Goal: Check status: Check status

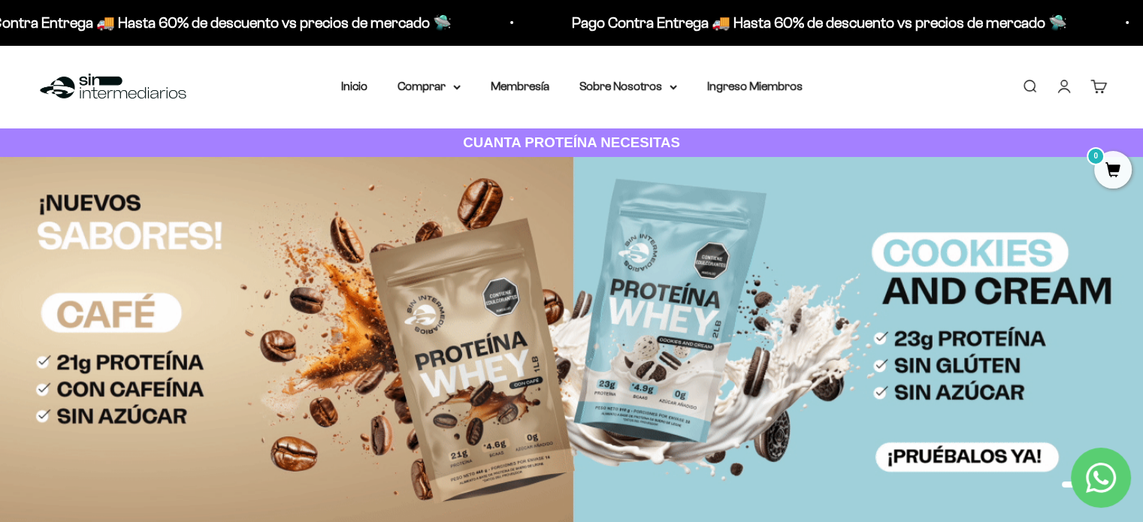
click at [1061, 95] on link "Iniciar sesión" at bounding box center [1064, 86] width 17 height 17
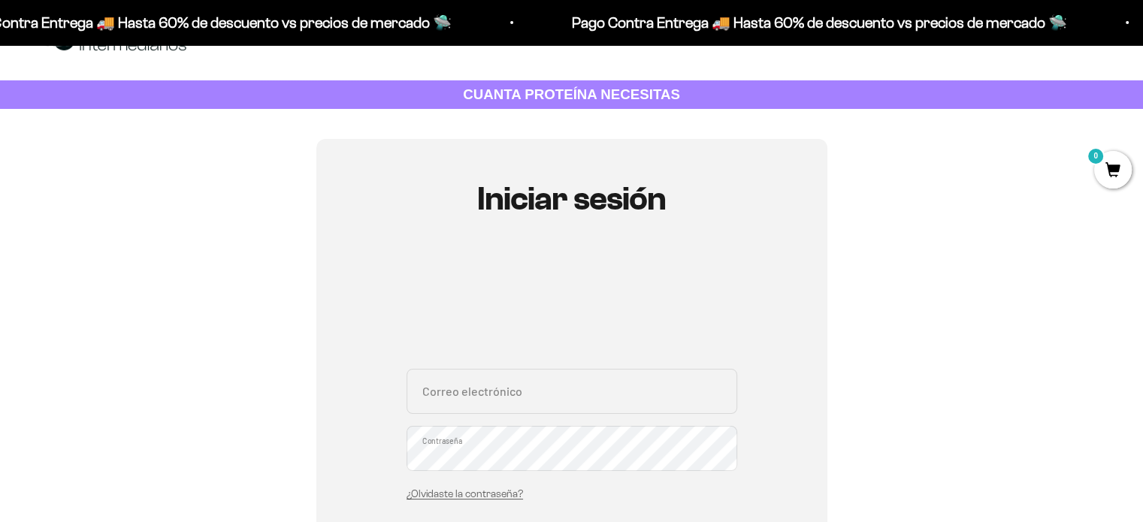
scroll to position [75, 0]
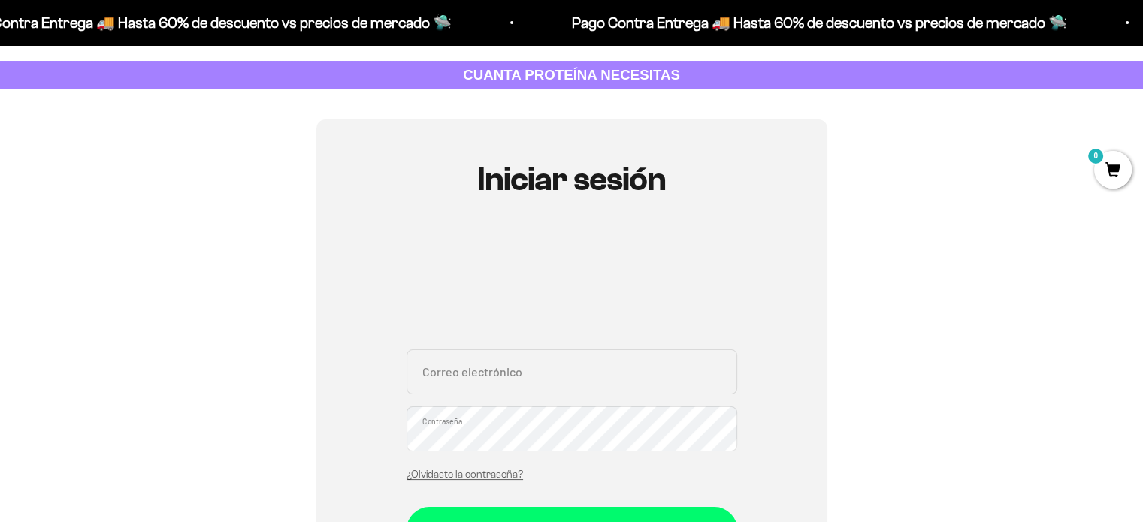
scroll to position [225, 0]
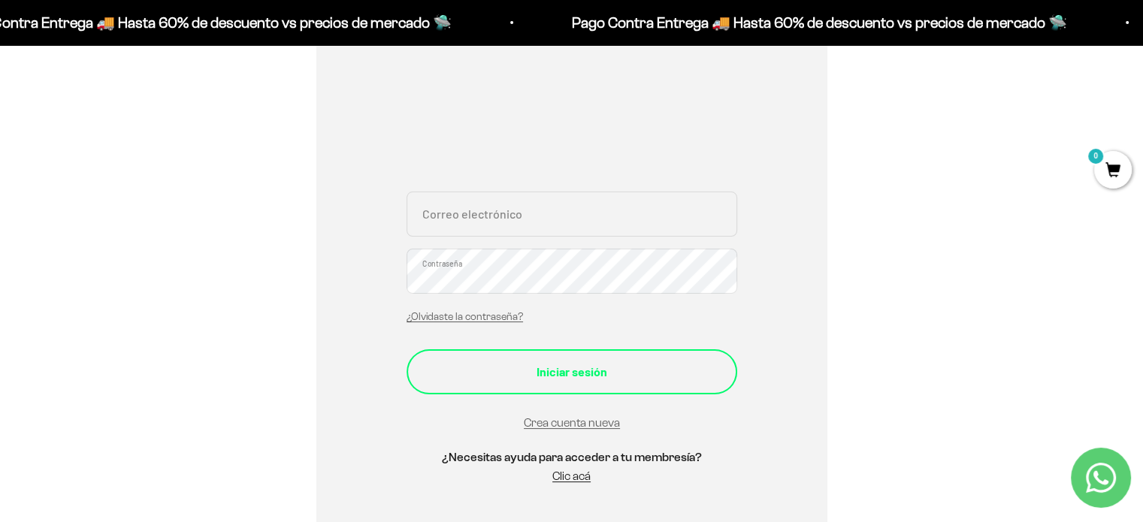
type input "stevenjv93@gmail.com"
click at [630, 361] on button "Iniciar sesión" at bounding box center [571, 371] width 331 height 45
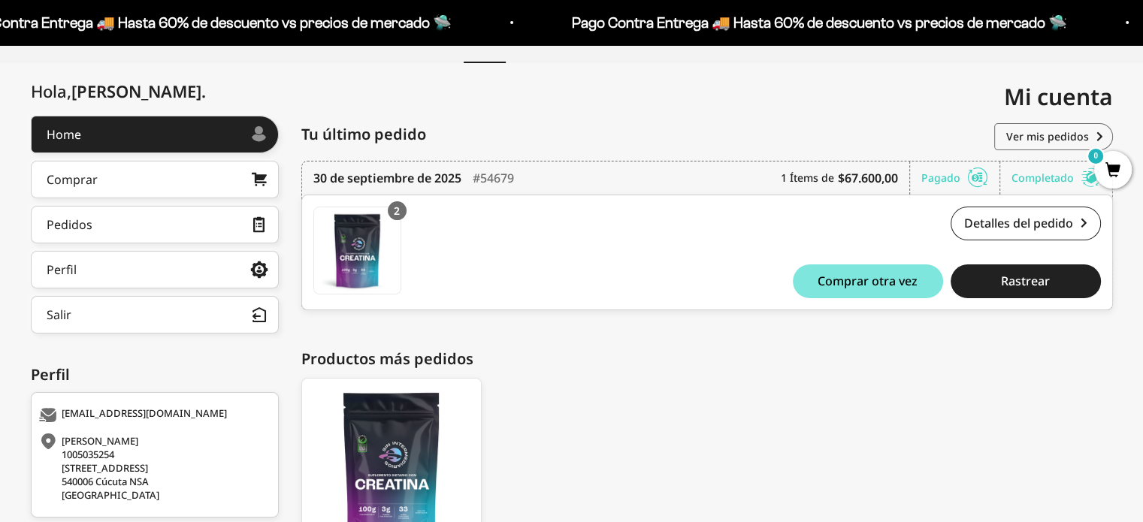
scroll to position [150, 0]
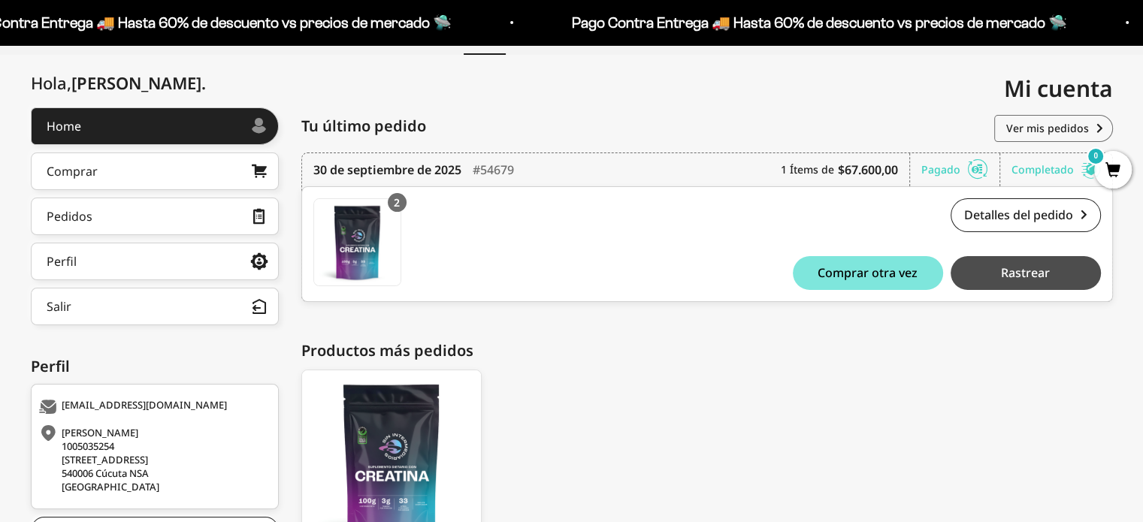
click at [1007, 277] on span "Rastrear" at bounding box center [1025, 273] width 49 height 12
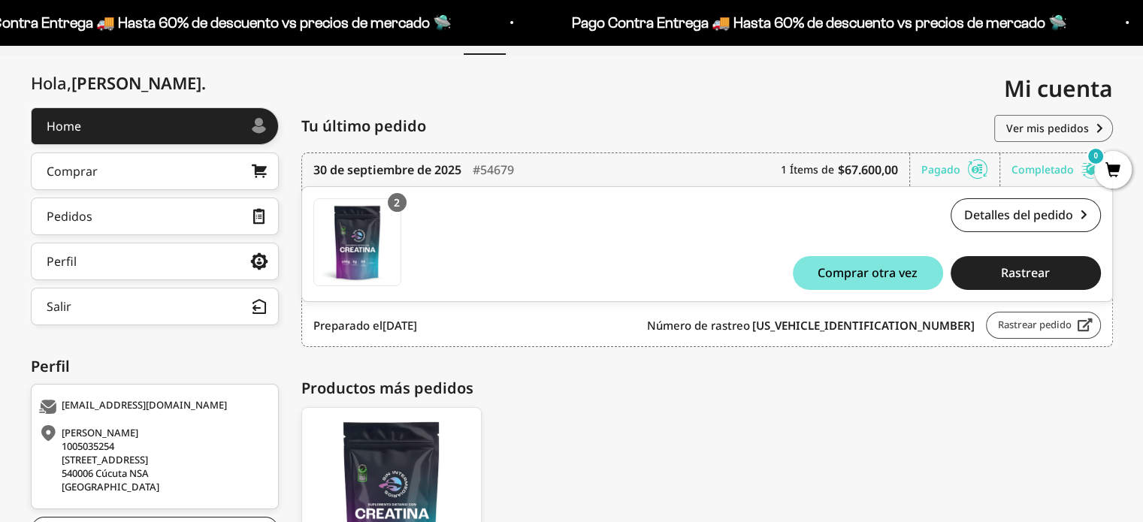
click at [1031, 326] on link "Rastrear pedido" at bounding box center [1043, 325] width 115 height 27
